Goal: Go to known website: Go to known website

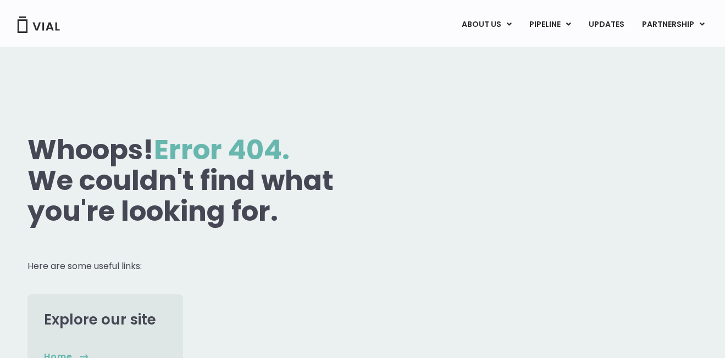
click at [27, 29] on img at bounding box center [38, 24] width 44 height 16
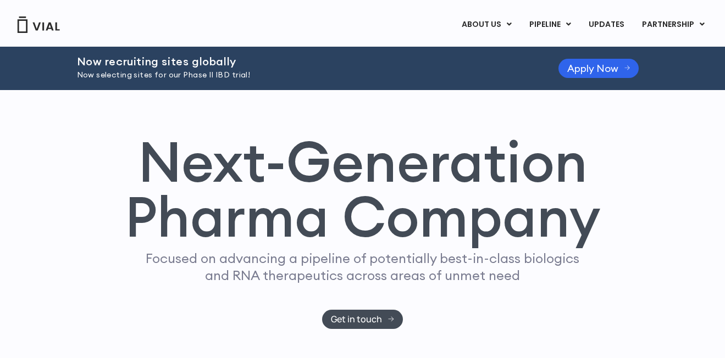
click at [35, 26] on img at bounding box center [38, 24] width 44 height 16
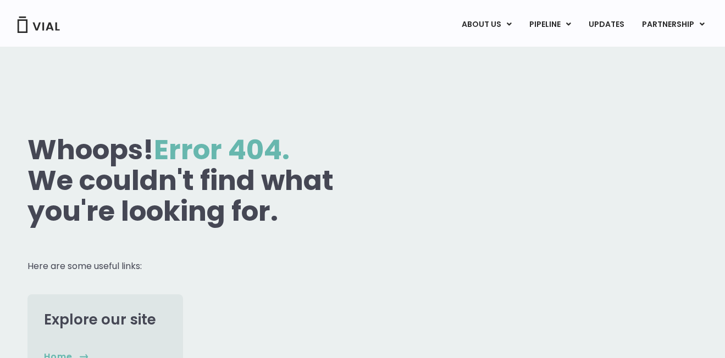
click at [336, 32] on div "ABOUT US ABOUT US CAREERS CONTACT US PIPELINE TL1A HLE PHASE 2 INHBE/ACTIVIN E …" at bounding box center [362, 24] width 703 height 19
